Goal: Task Accomplishment & Management: Use online tool/utility

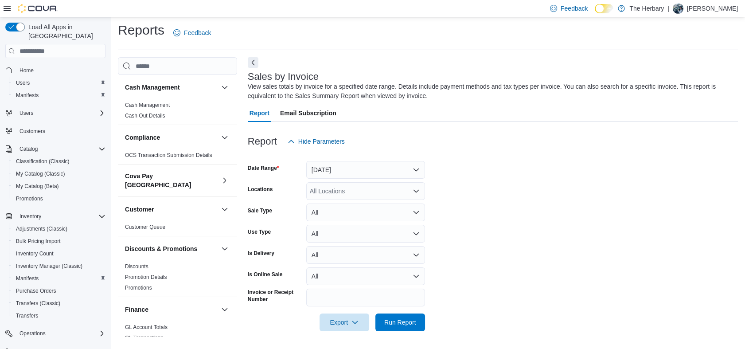
scroll to position [575, 0]
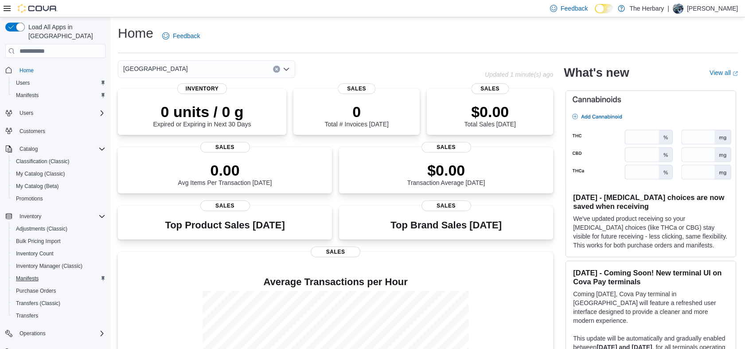
scroll to position [78, 0]
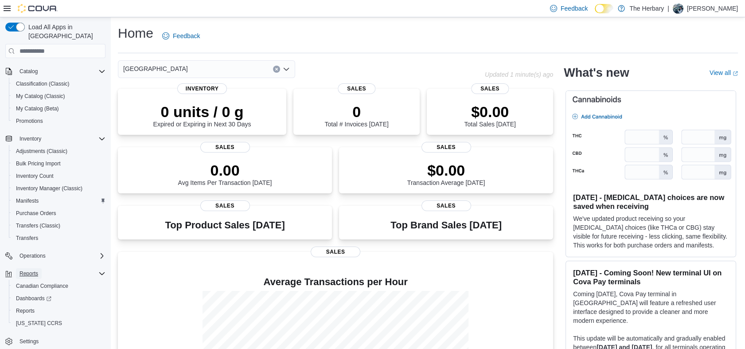
click at [28, 270] on span "Reports" at bounding box center [28, 273] width 19 height 7
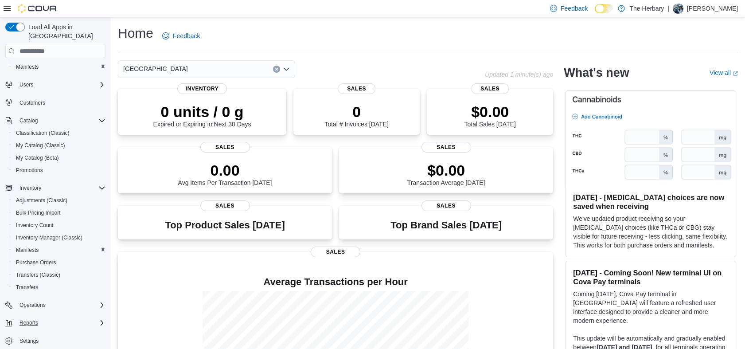
scroll to position [28, 0]
click at [26, 318] on span "Reports" at bounding box center [28, 323] width 19 height 11
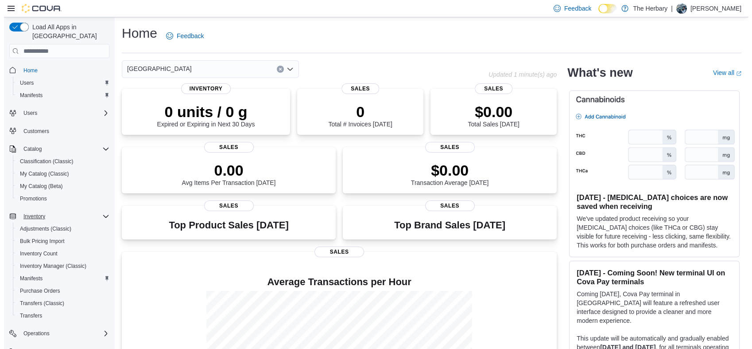
scroll to position [78, 0]
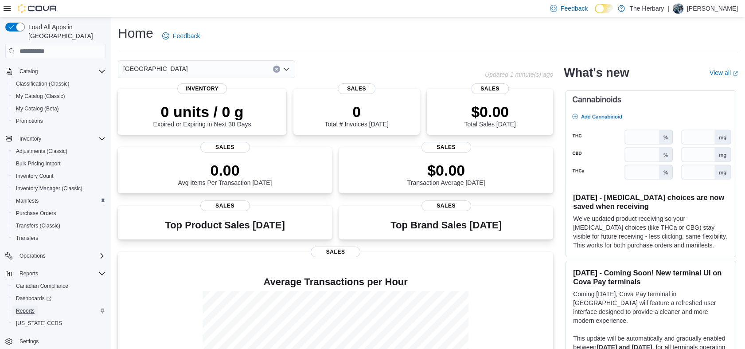
click at [21, 307] on span "Reports" at bounding box center [25, 310] width 19 height 7
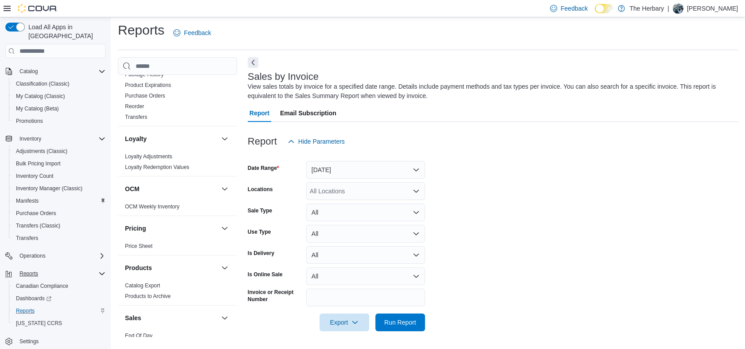
scroll to position [575, 0]
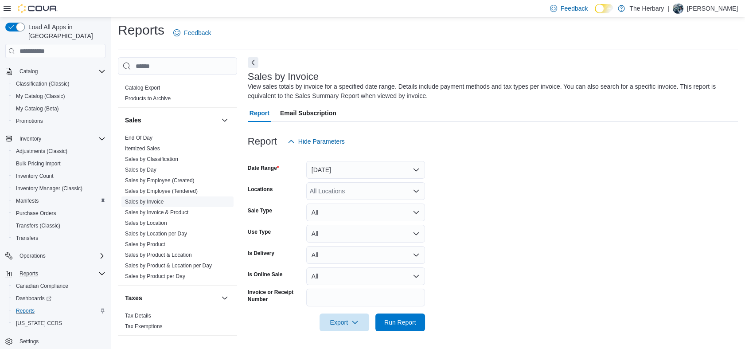
click at [149, 198] on span "Sales by Invoice" at bounding box center [144, 201] width 39 height 7
click at [145, 198] on link "Sales by Invoice" at bounding box center [144, 201] width 39 height 6
click at [361, 190] on div "All Locations" at bounding box center [365, 191] width 119 height 18
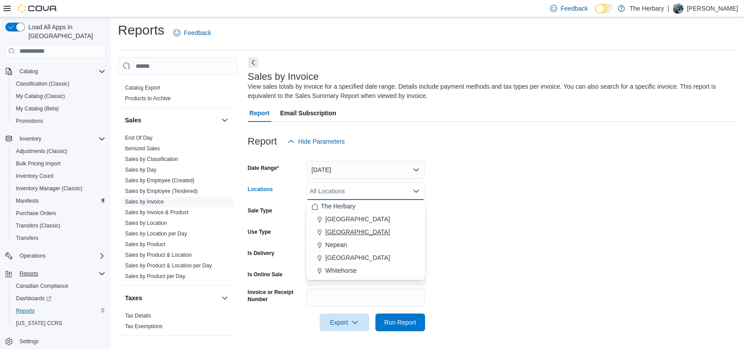
click at [322, 231] on icon "Choose from the following options" at bounding box center [319, 232] width 7 height 7
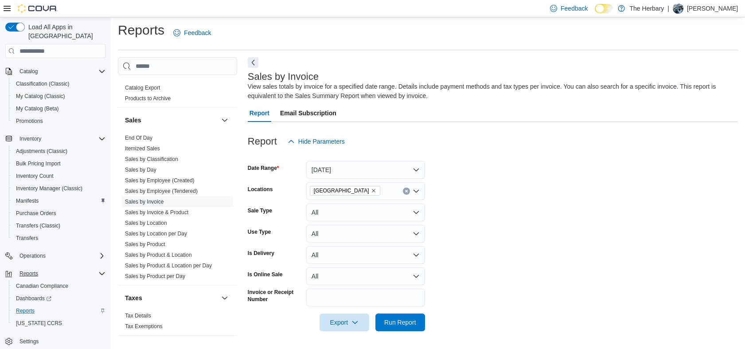
click at [572, 240] on form "Date Range Yesterday Locations London Sale Type All Use Type All Is Delivery Al…" at bounding box center [493, 240] width 490 height 181
click at [409, 333] on div at bounding box center [493, 336] width 490 height 11
click at [393, 326] on span "Run Report" at bounding box center [400, 322] width 39 height 18
click at [338, 327] on span "Export" at bounding box center [344, 321] width 39 height 18
click at [347, 275] on button "Export to Excel" at bounding box center [345, 269] width 50 height 18
